Goal: Download file/media

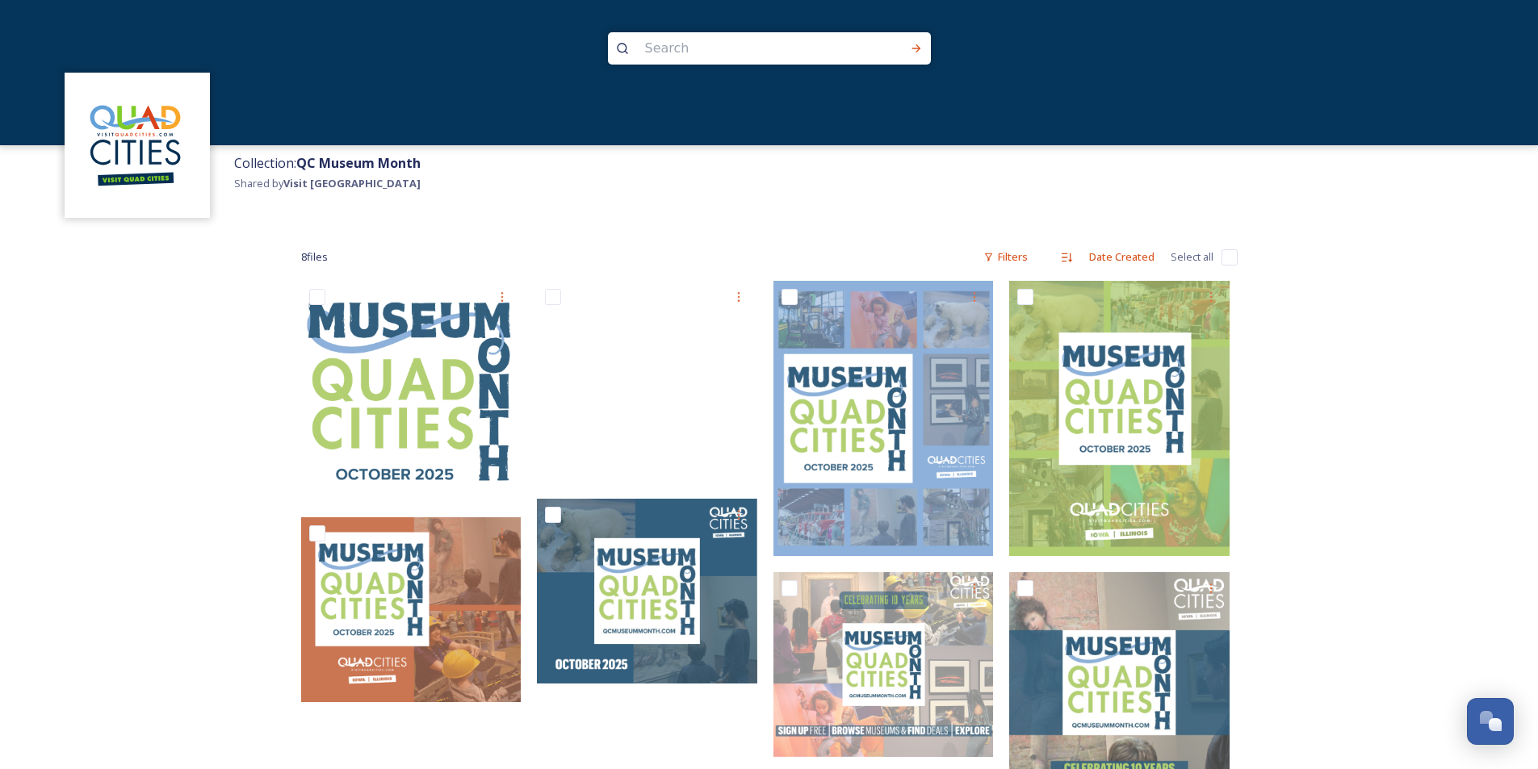
scroll to position [172, 0]
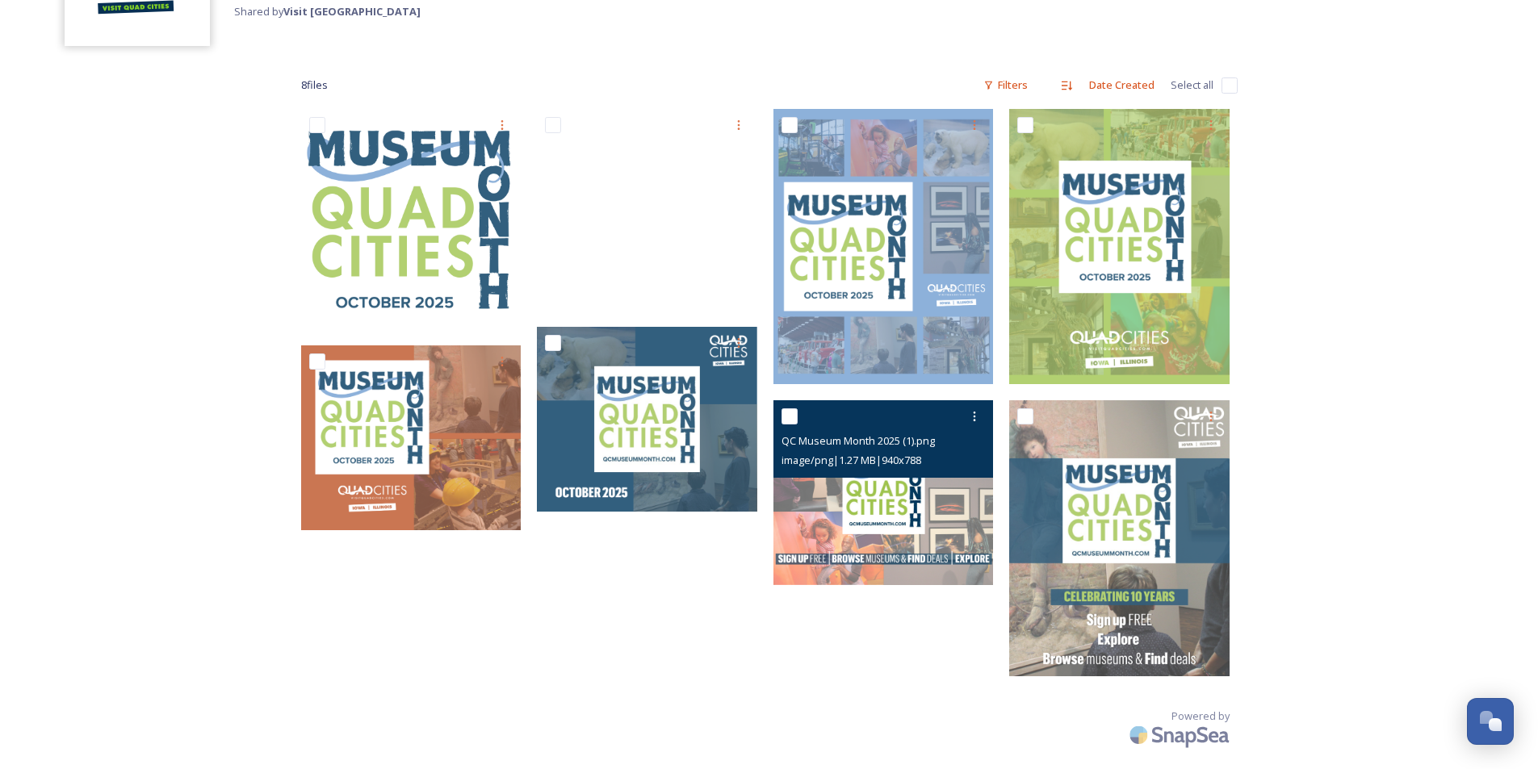
click at [885, 497] on img at bounding box center [884, 492] width 220 height 185
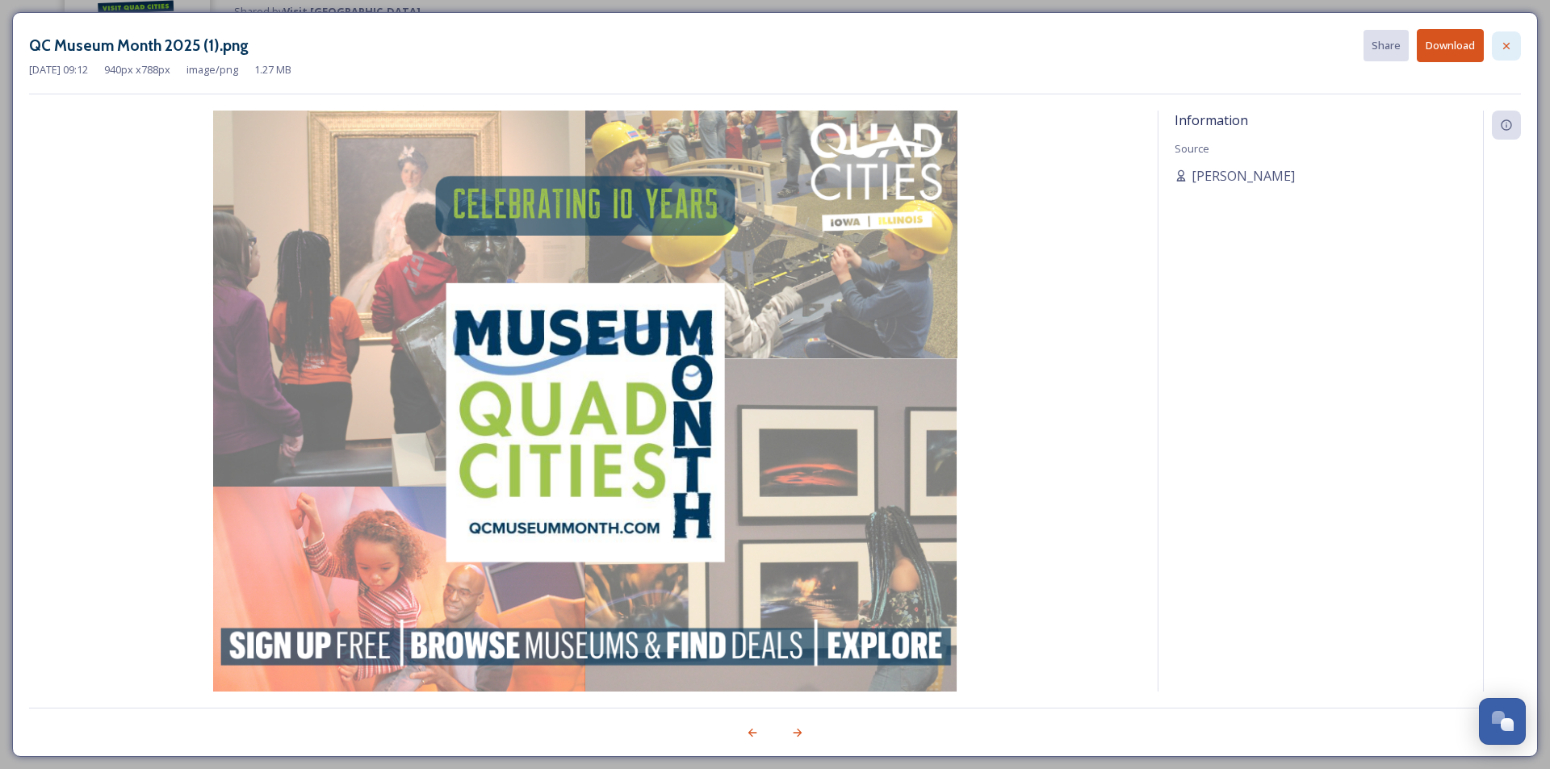
click at [1508, 48] on icon at bounding box center [1506, 45] width 6 height 6
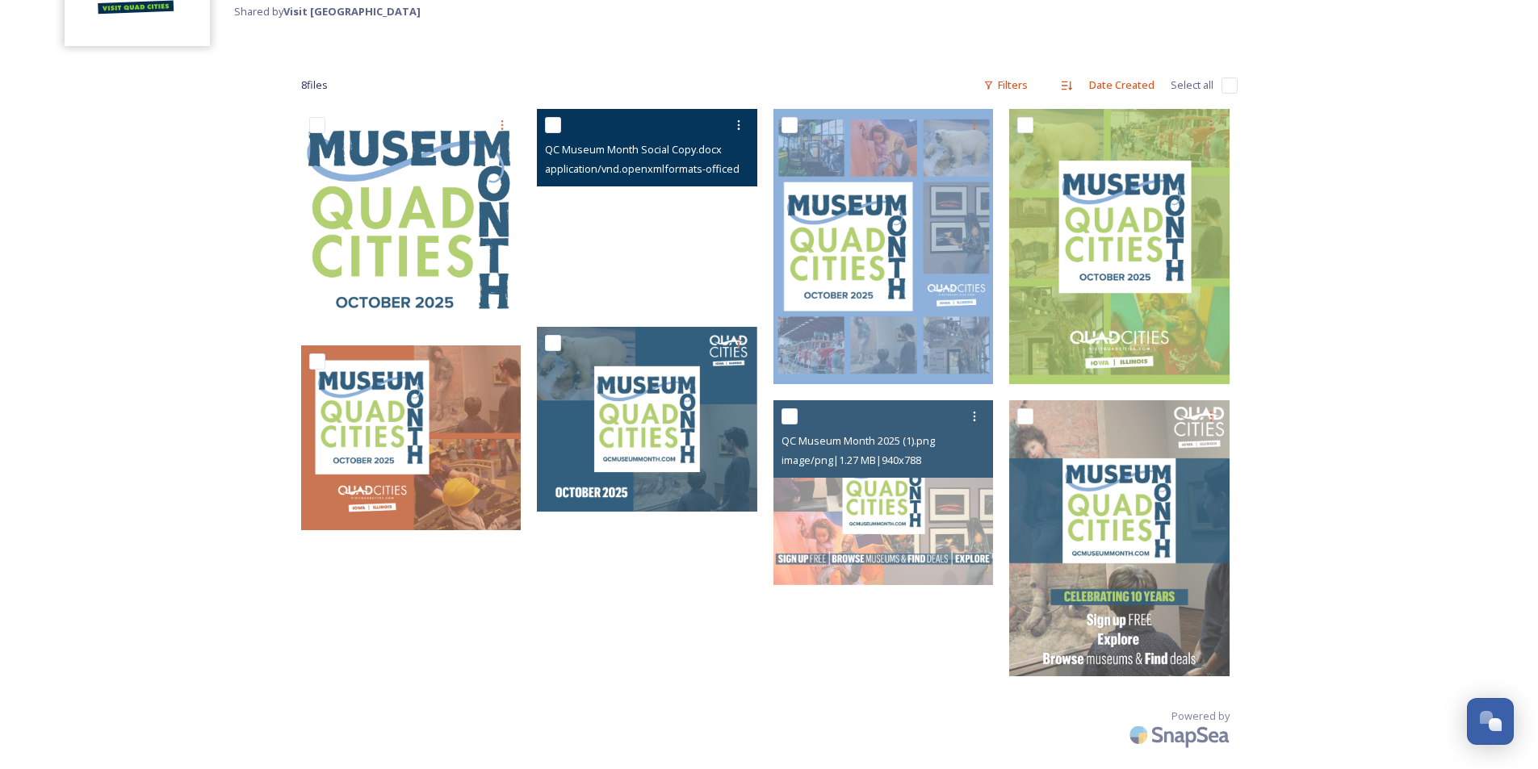
click at [644, 153] on span "QC Museum Month Social Copy.docx" at bounding box center [633, 149] width 177 height 15
click at [595, 161] on div "application/vnd.openxmlformats-officedocument.wordprocessingml.document | 21.79…" at bounding box center [649, 168] width 208 height 19
click at [591, 168] on span "application/vnd.openxmlformats-officedocument.wordprocessingml.document | 21.79…" at bounding box center [770, 168] width 450 height 15
click at [687, 178] on div "QC Museum Month Social Copy.docx application/vnd.openxmlformats-officedocument.…" at bounding box center [647, 148] width 220 height 78
